Goal: Task Accomplishment & Management: Use online tool/utility

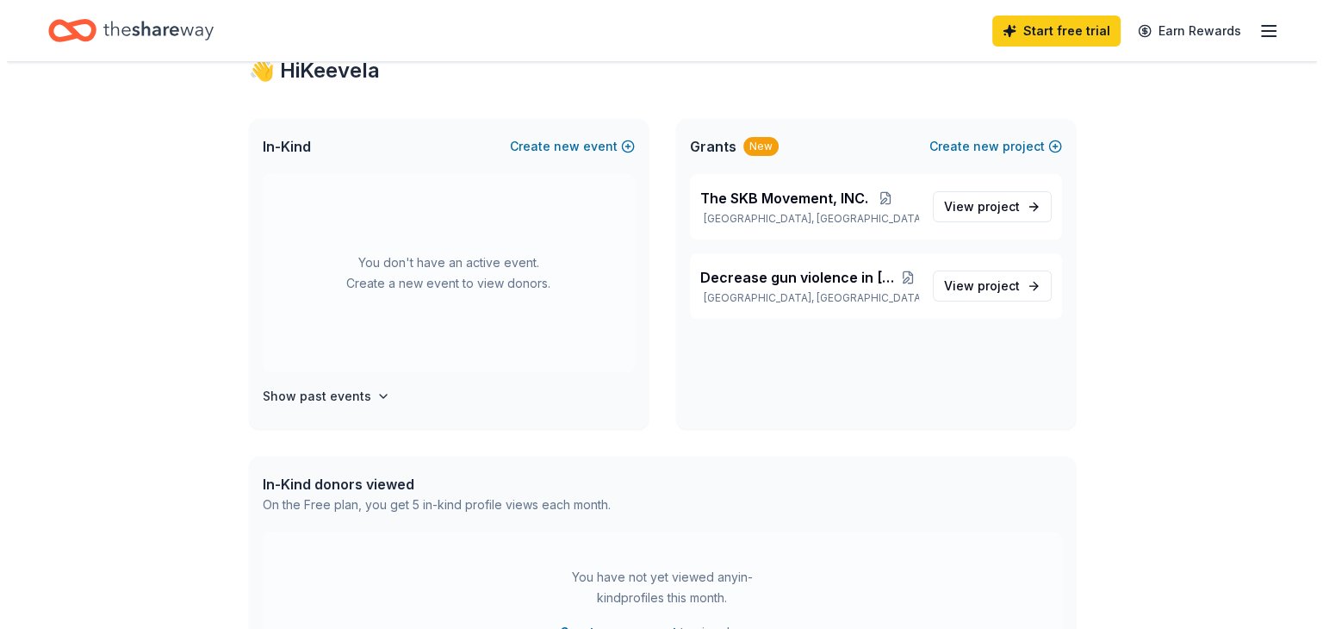
scroll to position [69, 0]
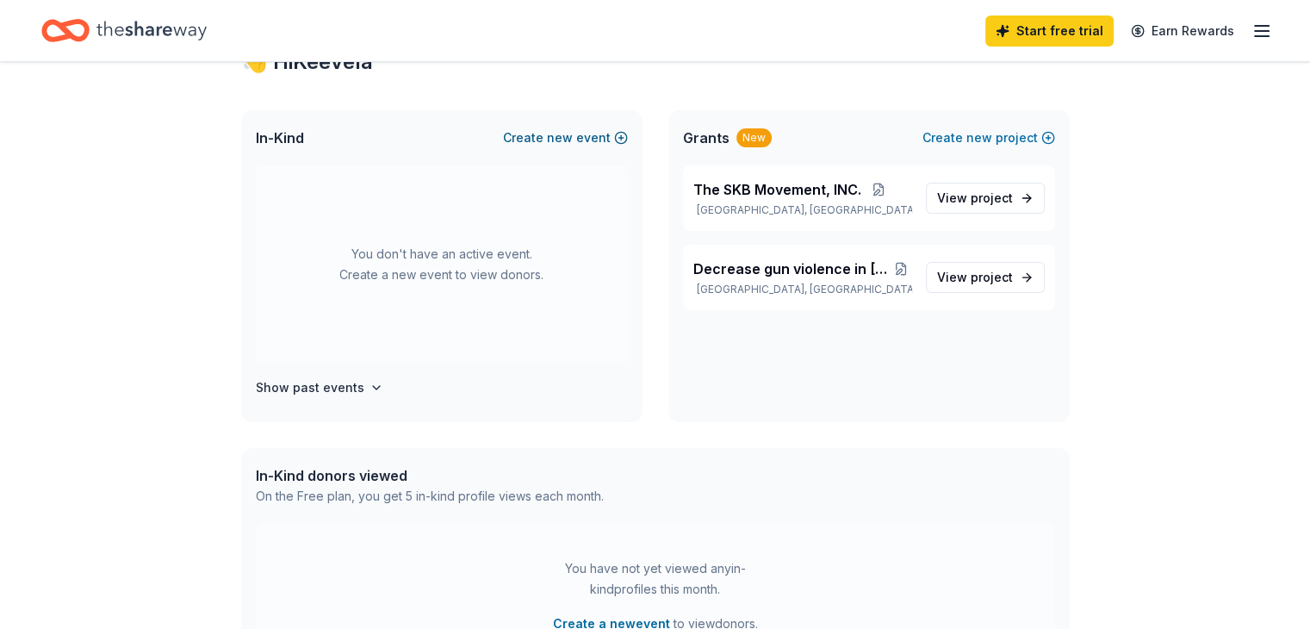
click at [568, 137] on span "new" at bounding box center [560, 137] width 26 height 21
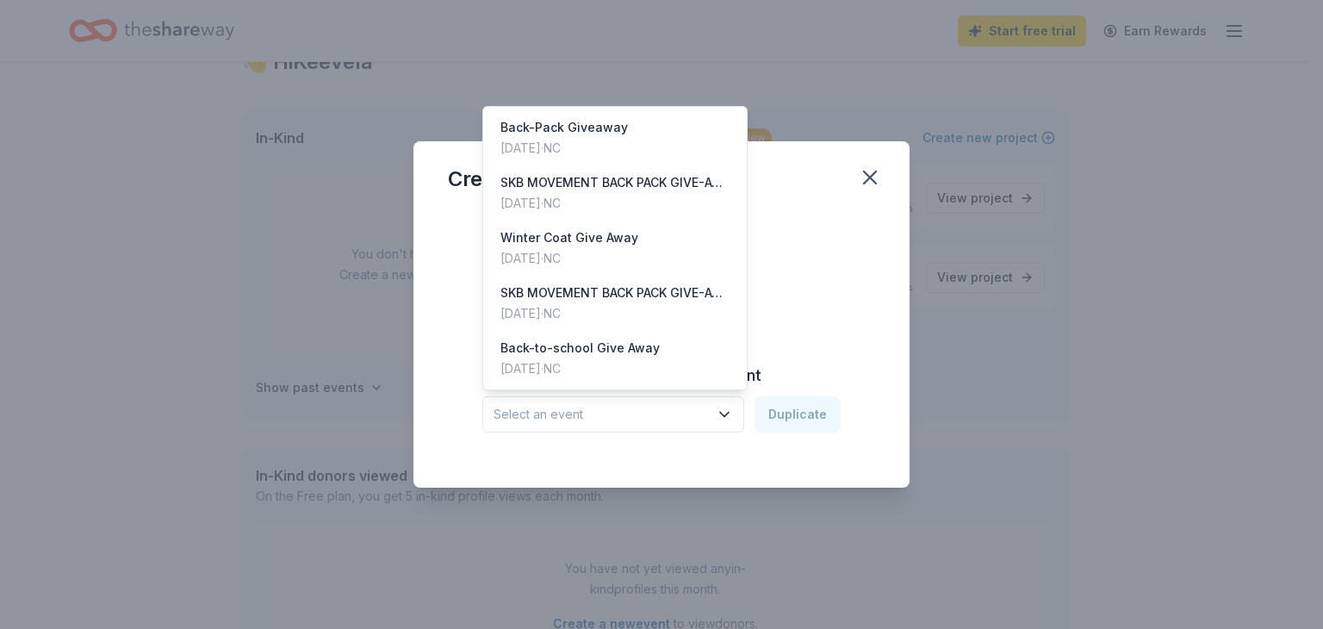
click at [729, 414] on icon "button" at bounding box center [724, 414] width 17 height 17
click at [656, 253] on div "Winter Coat Give Away [DATE] · [GEOGRAPHIC_DATA]" at bounding box center [615, 248] width 257 height 55
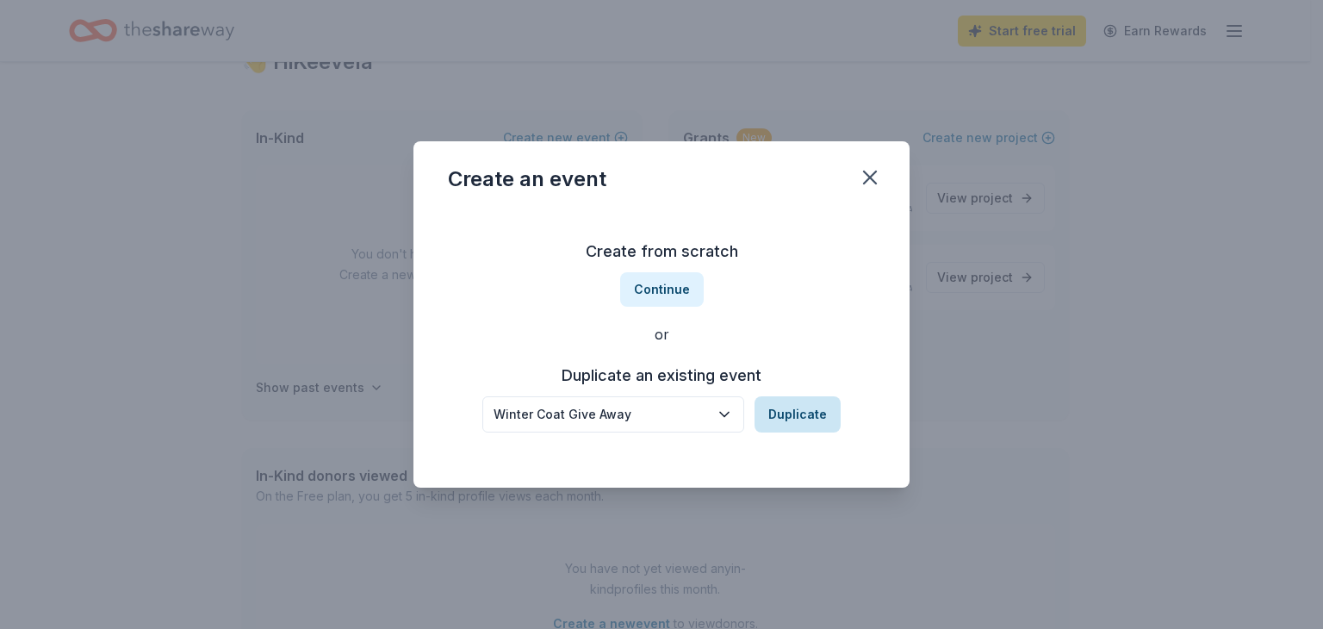
click at [771, 417] on button "Duplicate" at bounding box center [798, 414] width 86 height 36
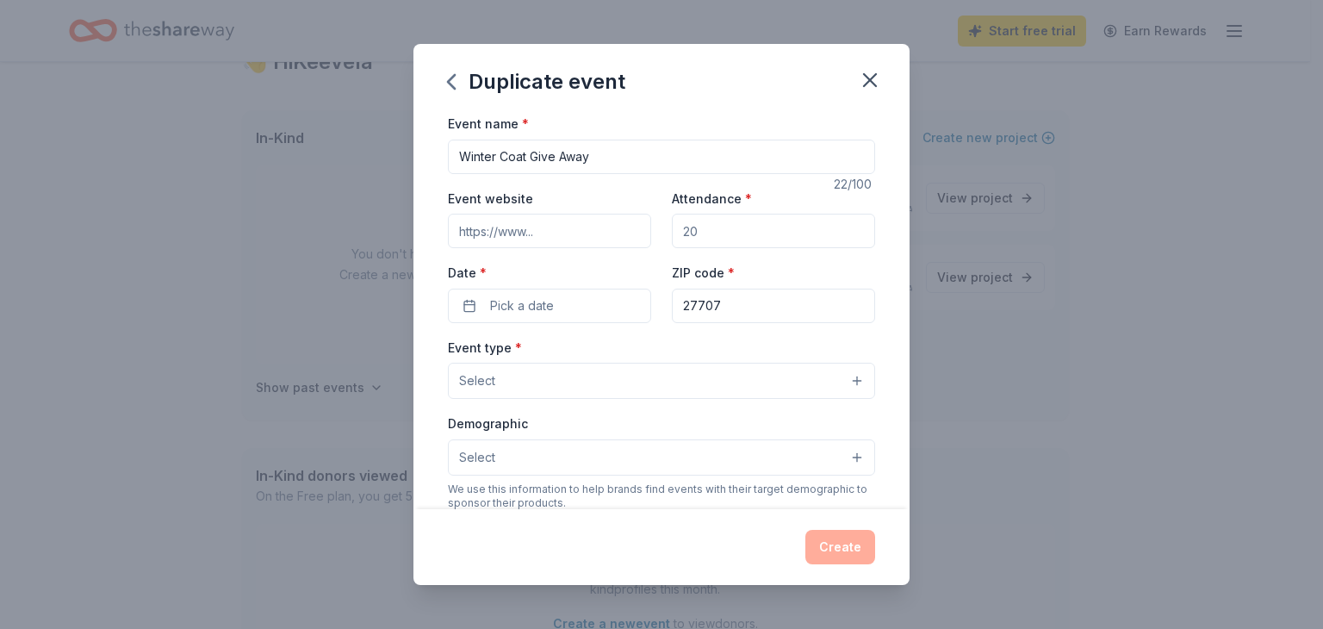
click at [727, 235] on input "Attendance *" at bounding box center [773, 231] width 203 height 34
type input "150"
click at [839, 377] on button "Select" at bounding box center [661, 381] width 427 height 36
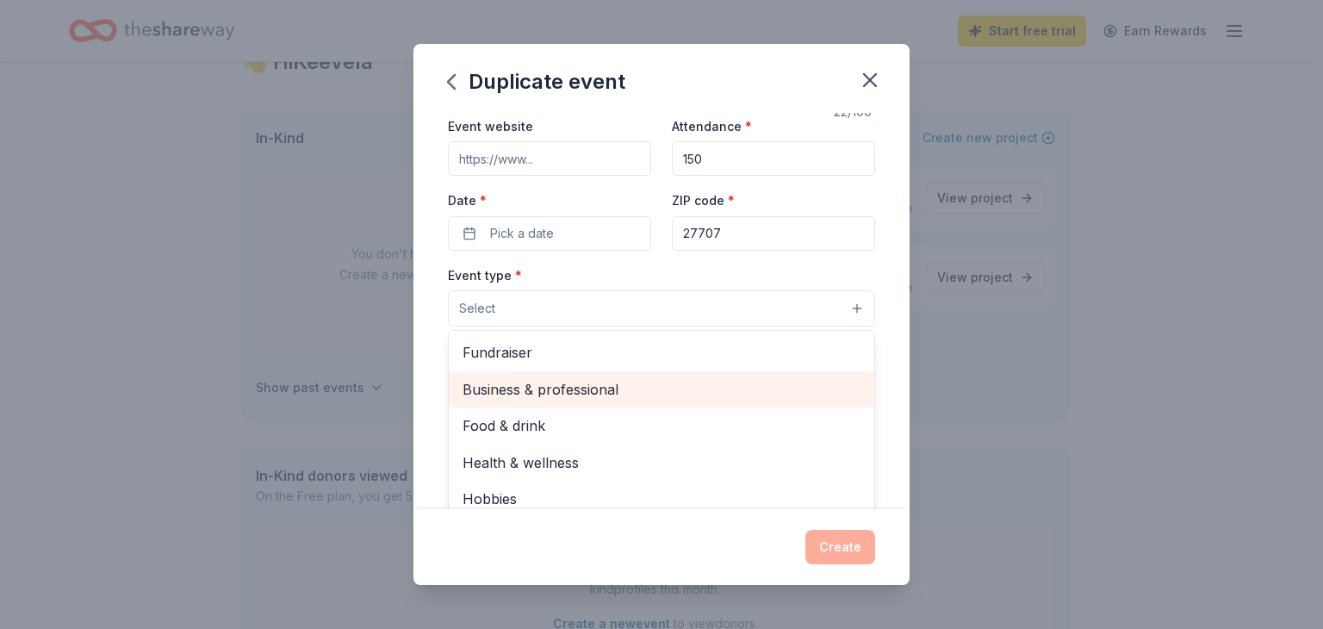
scroll to position [71, 0]
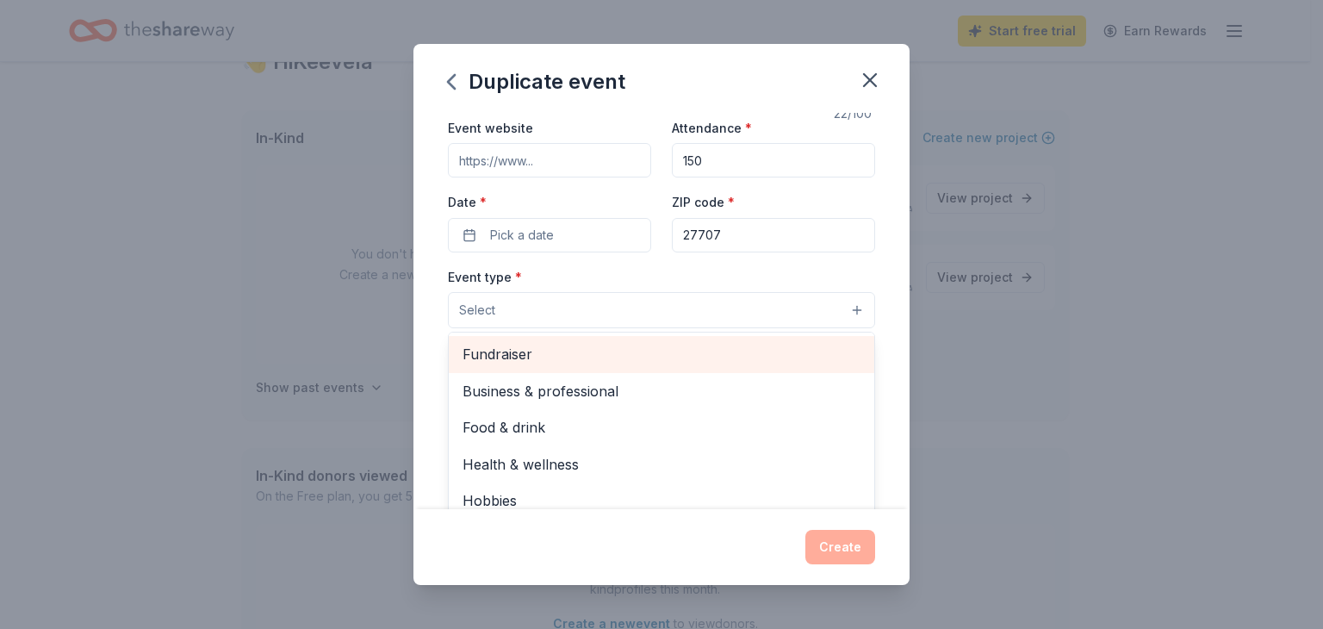
click at [772, 358] on span "Fundraiser" at bounding box center [662, 354] width 398 height 22
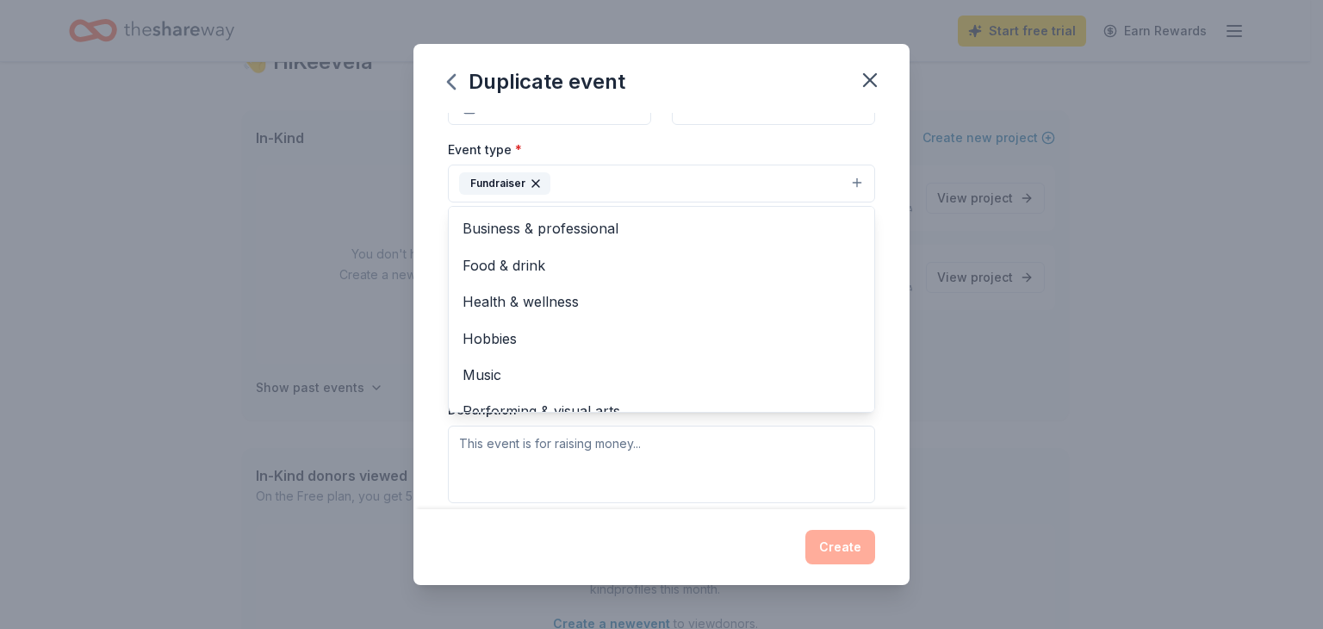
scroll to position [243, 0]
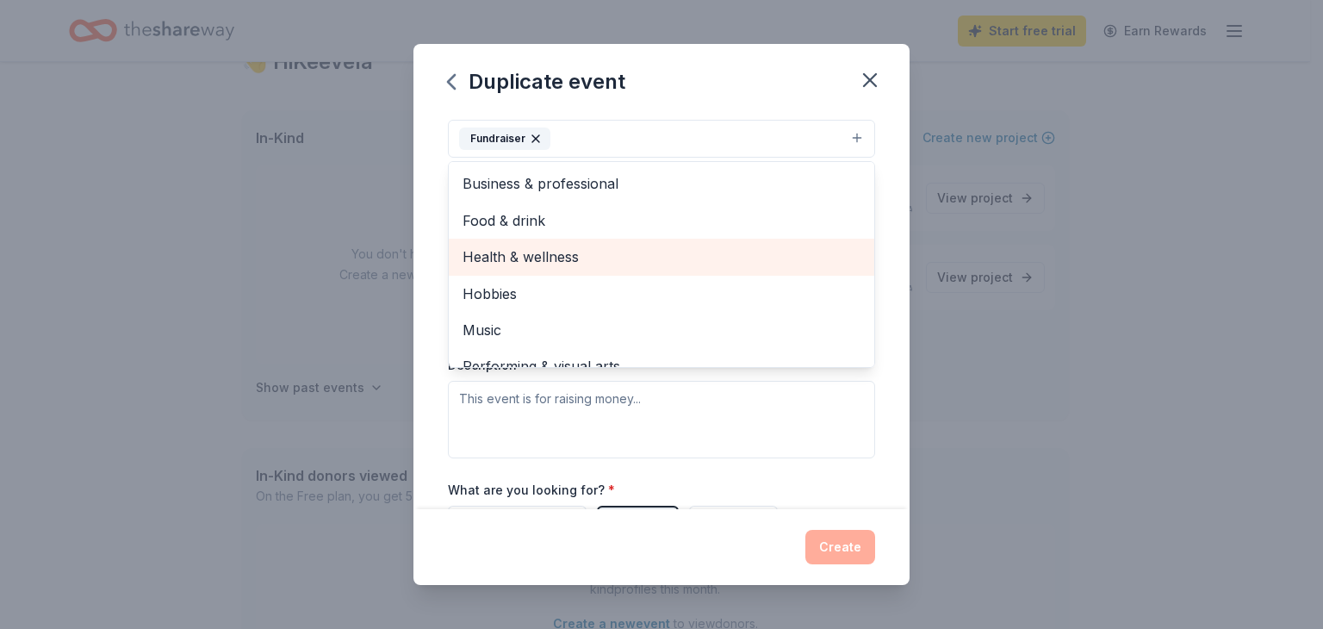
click at [759, 249] on span "Health & wellness" at bounding box center [662, 257] width 398 height 22
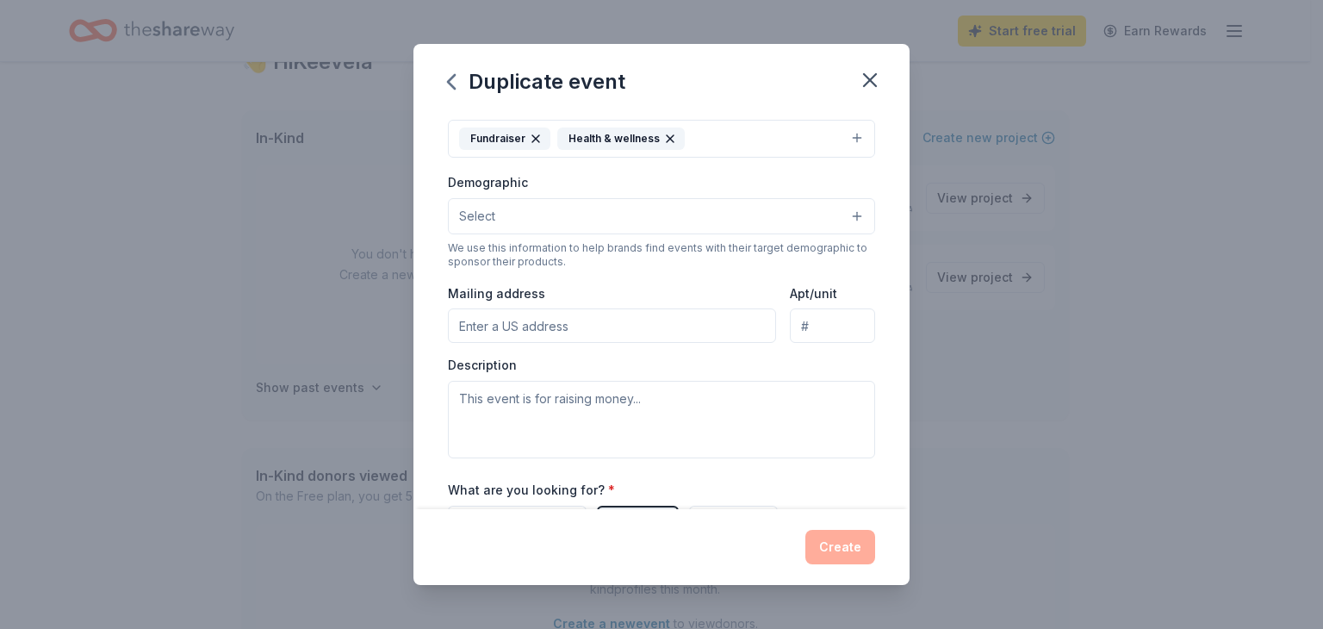
click at [532, 135] on icon "button" at bounding box center [536, 139] width 14 height 14
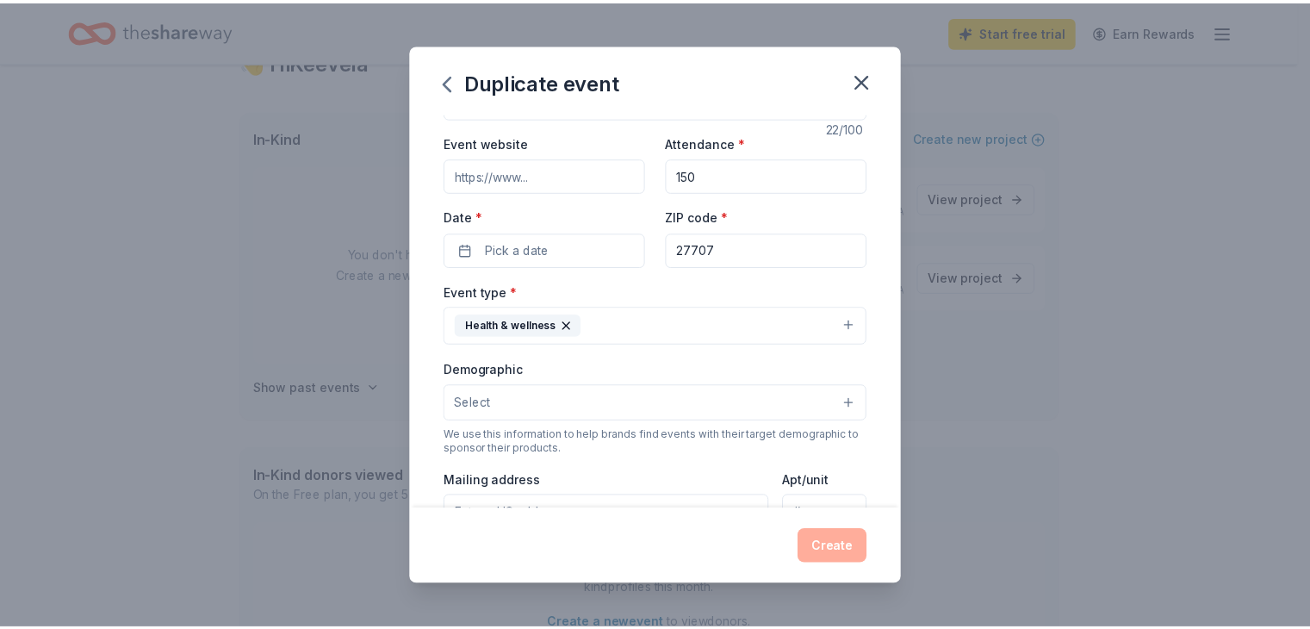
scroll to position [0, 0]
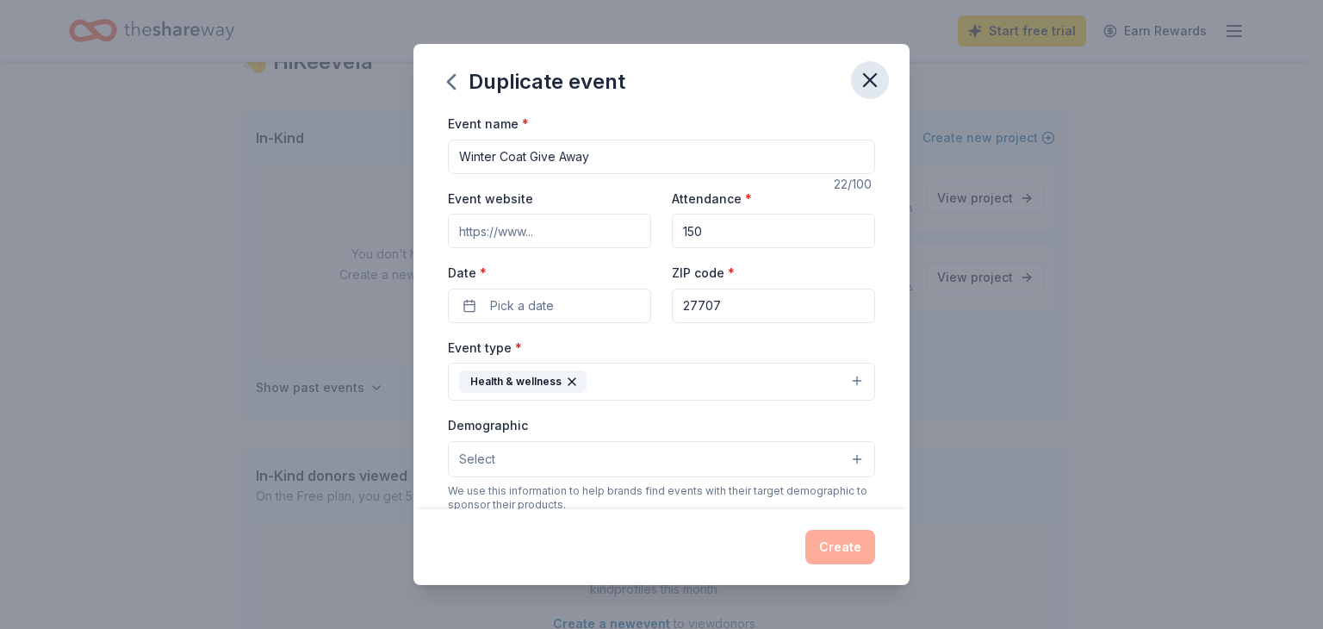
click at [865, 77] on icon "button" at bounding box center [870, 80] width 24 height 24
